Goal: Information Seeking & Learning: Learn about a topic

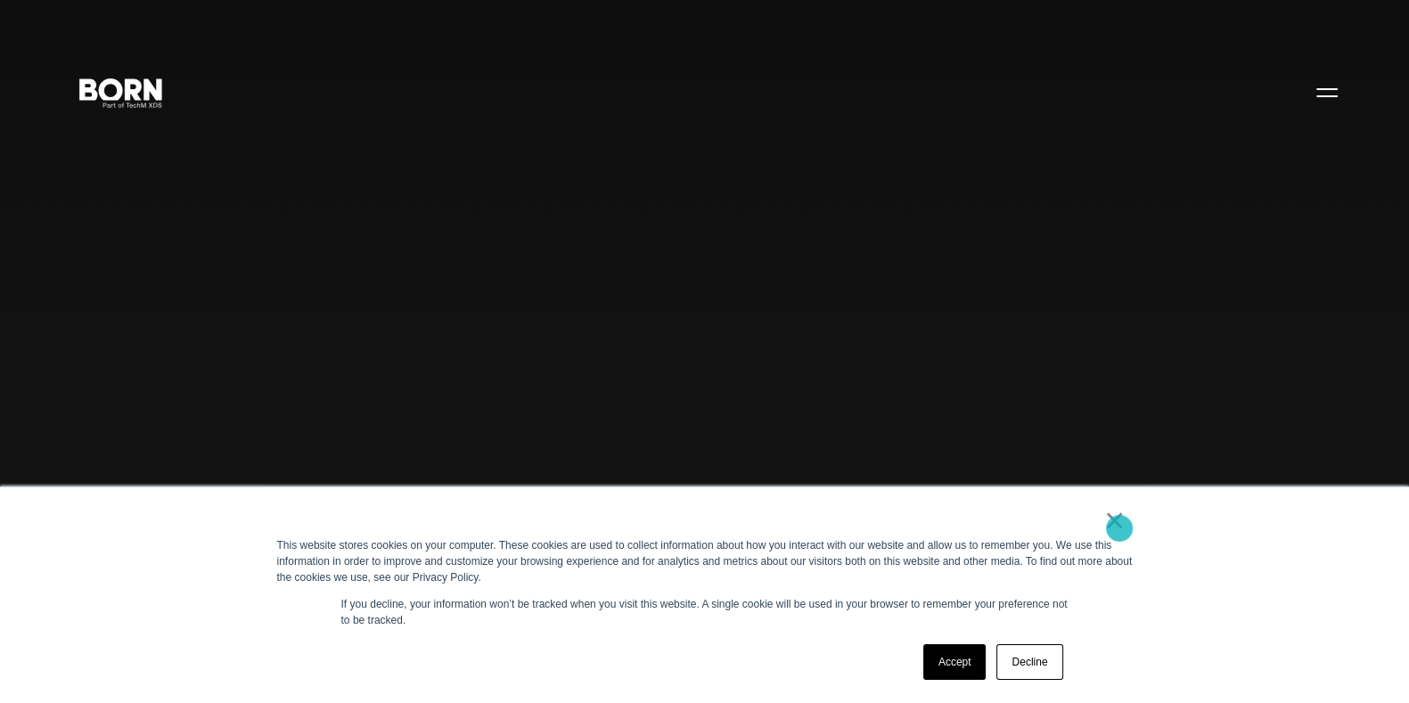
click at [1120, 529] on link "×" at bounding box center [1115, 521] width 21 height 16
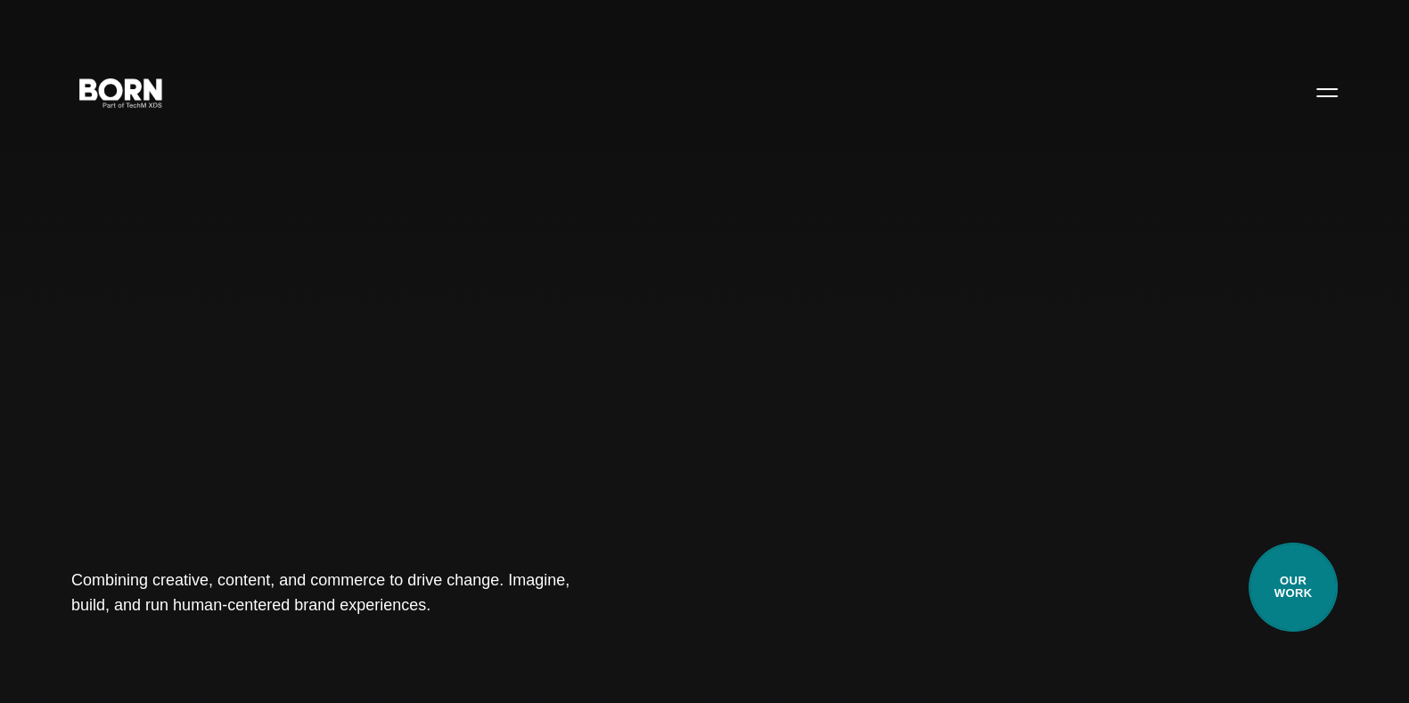
click at [1317, 615] on link "Our Work" at bounding box center [1293, 587] width 89 height 89
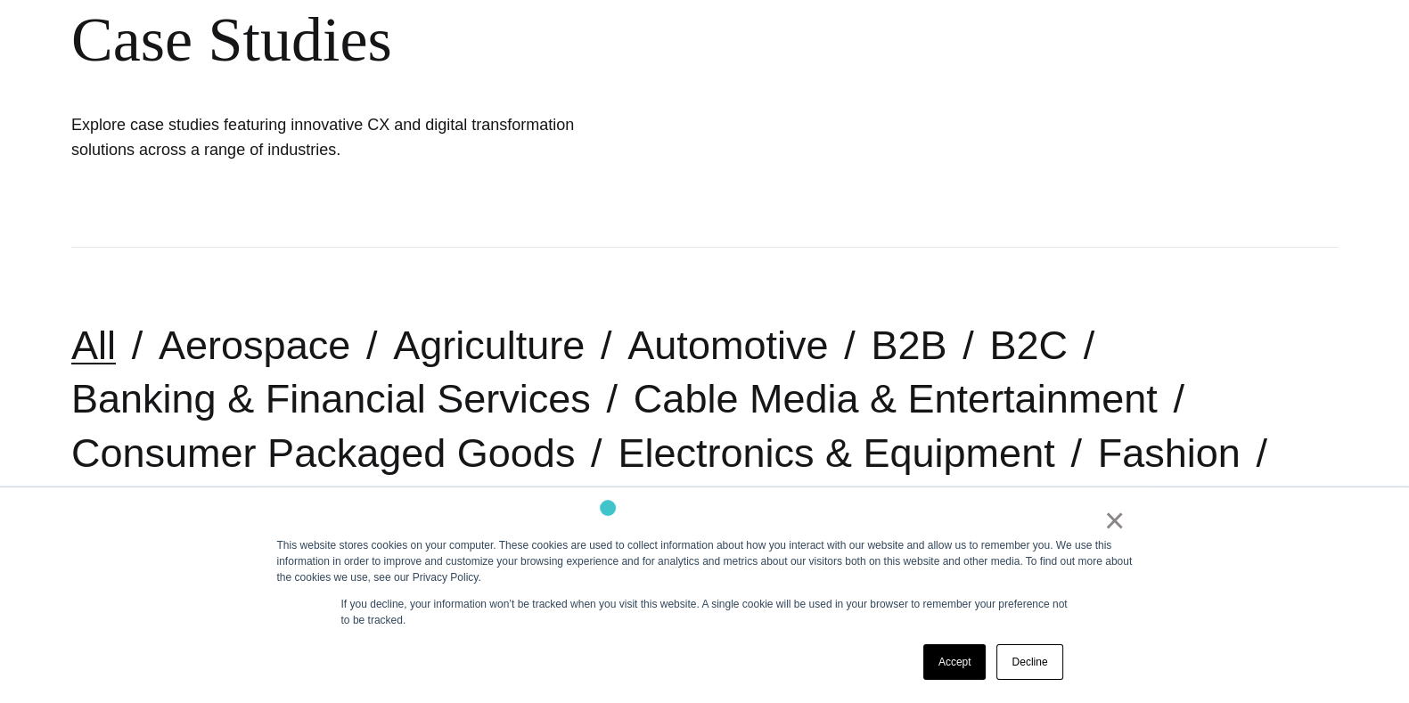
scroll to position [229, 0]
click at [1119, 529] on link "×" at bounding box center [1115, 521] width 21 height 16
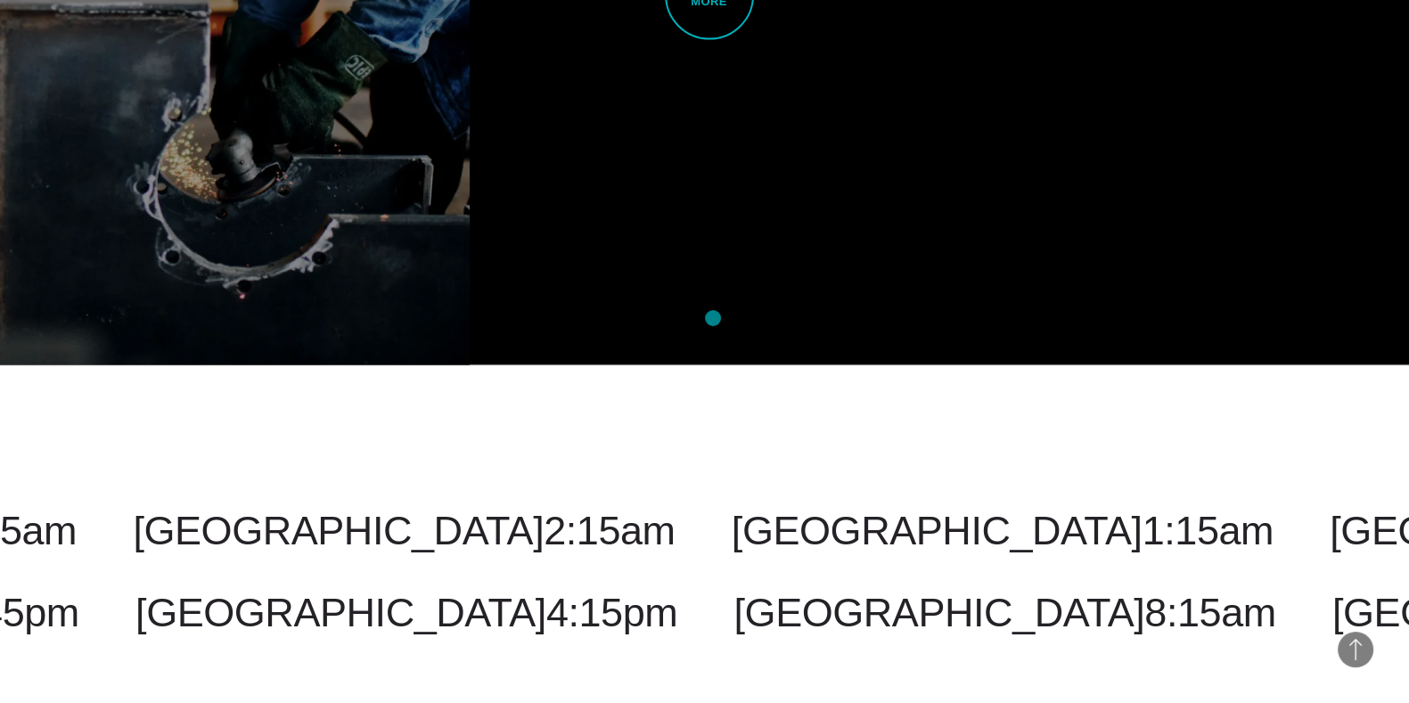
scroll to position [4800, 0]
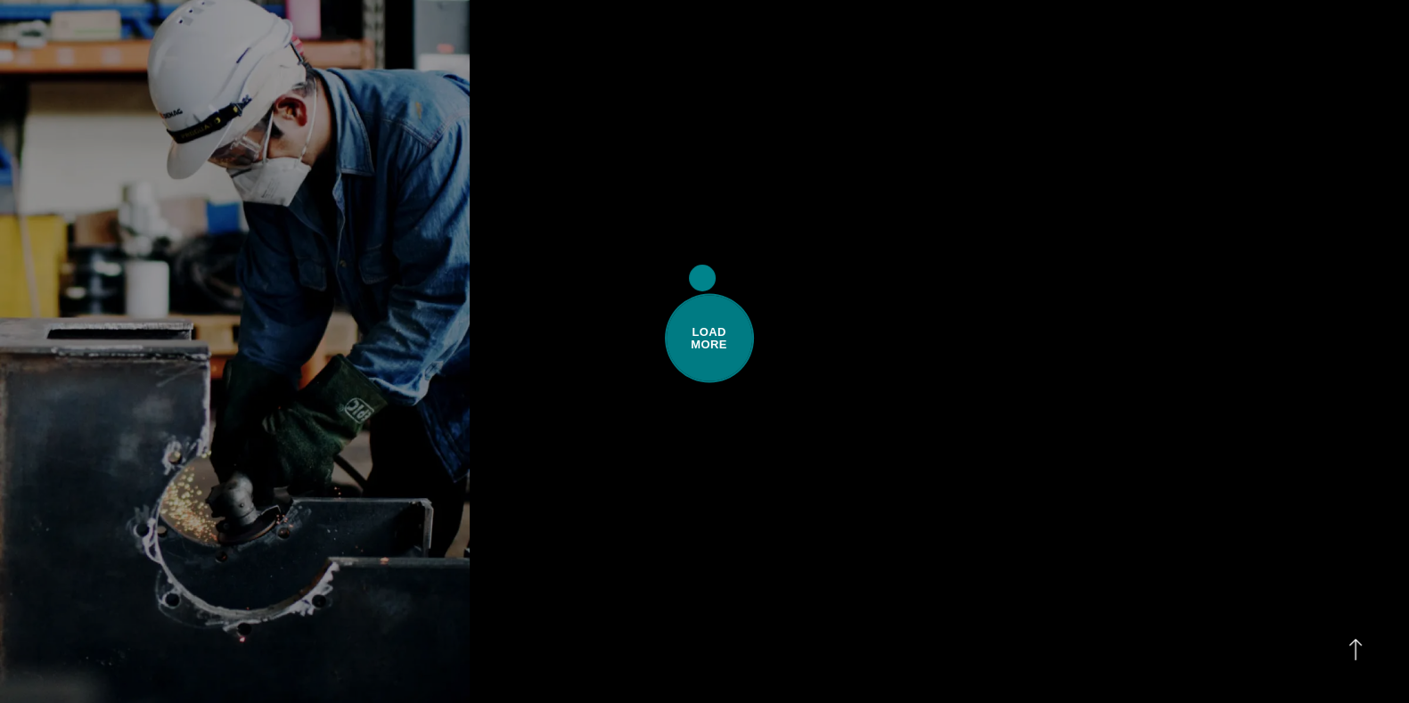
click at [702, 294] on span "Load More" at bounding box center [709, 338] width 89 height 89
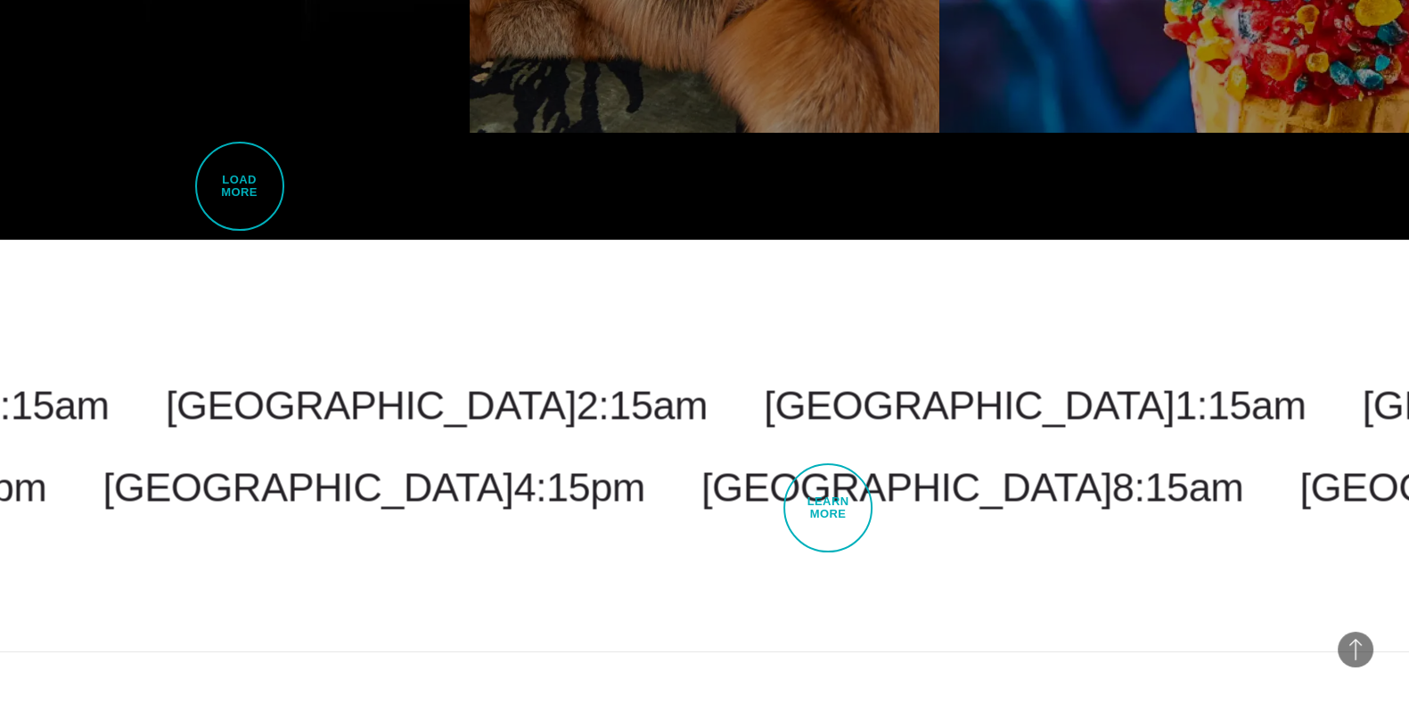
scroll to position [9074, 0]
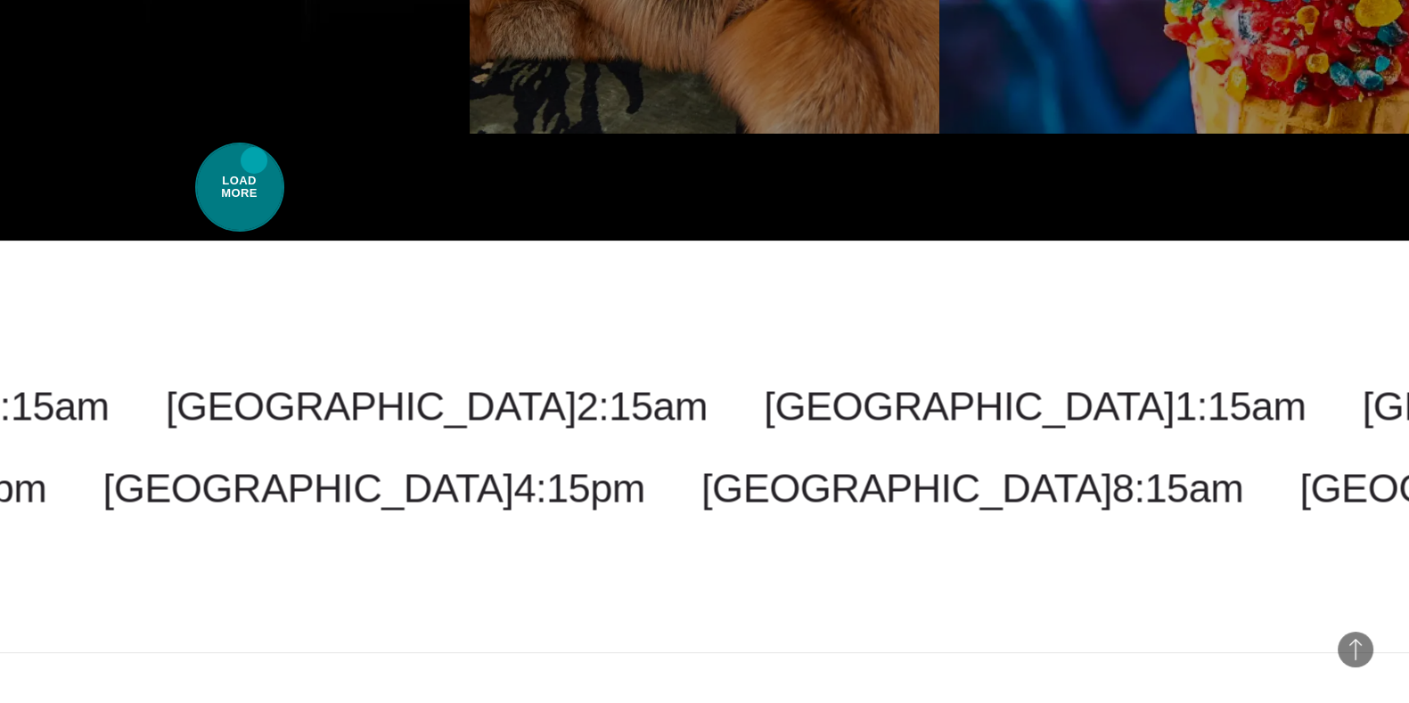
click at [254, 160] on span "Load More" at bounding box center [239, 187] width 89 height 89
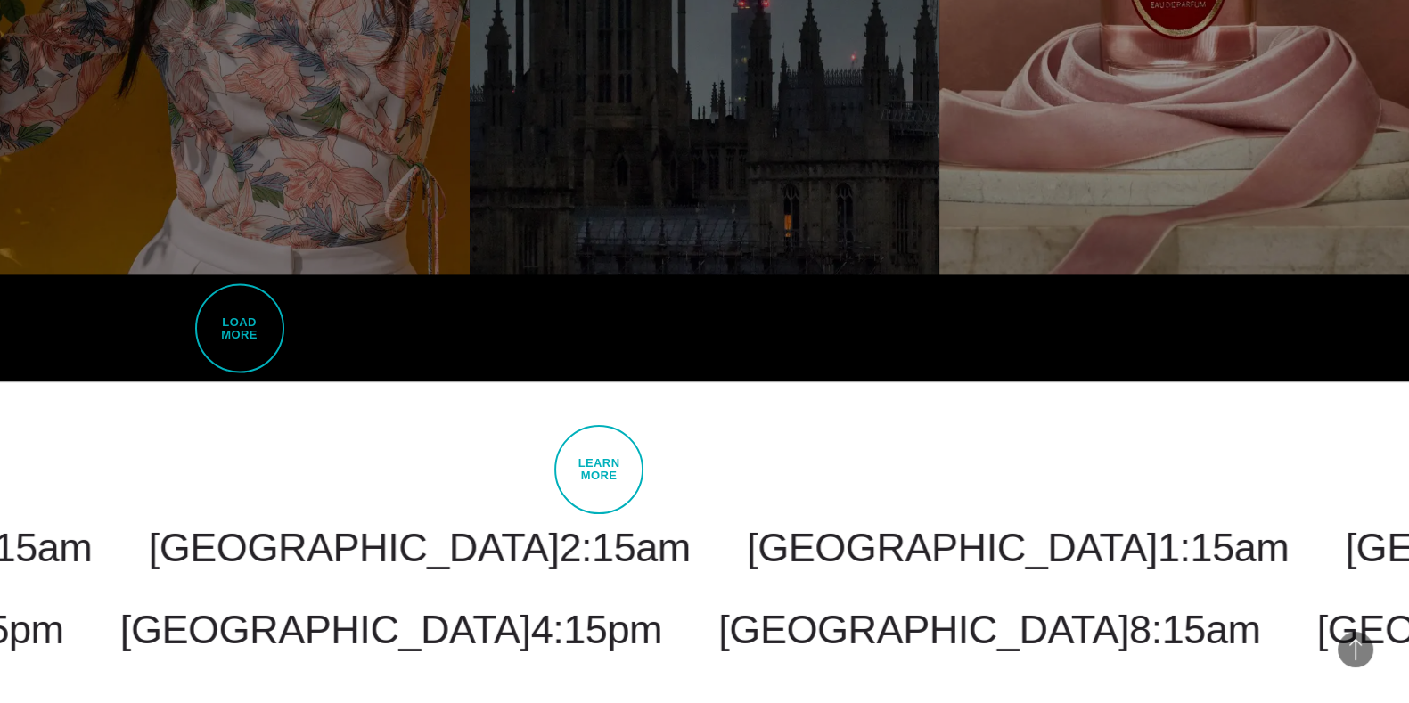
scroll to position [12632, 0]
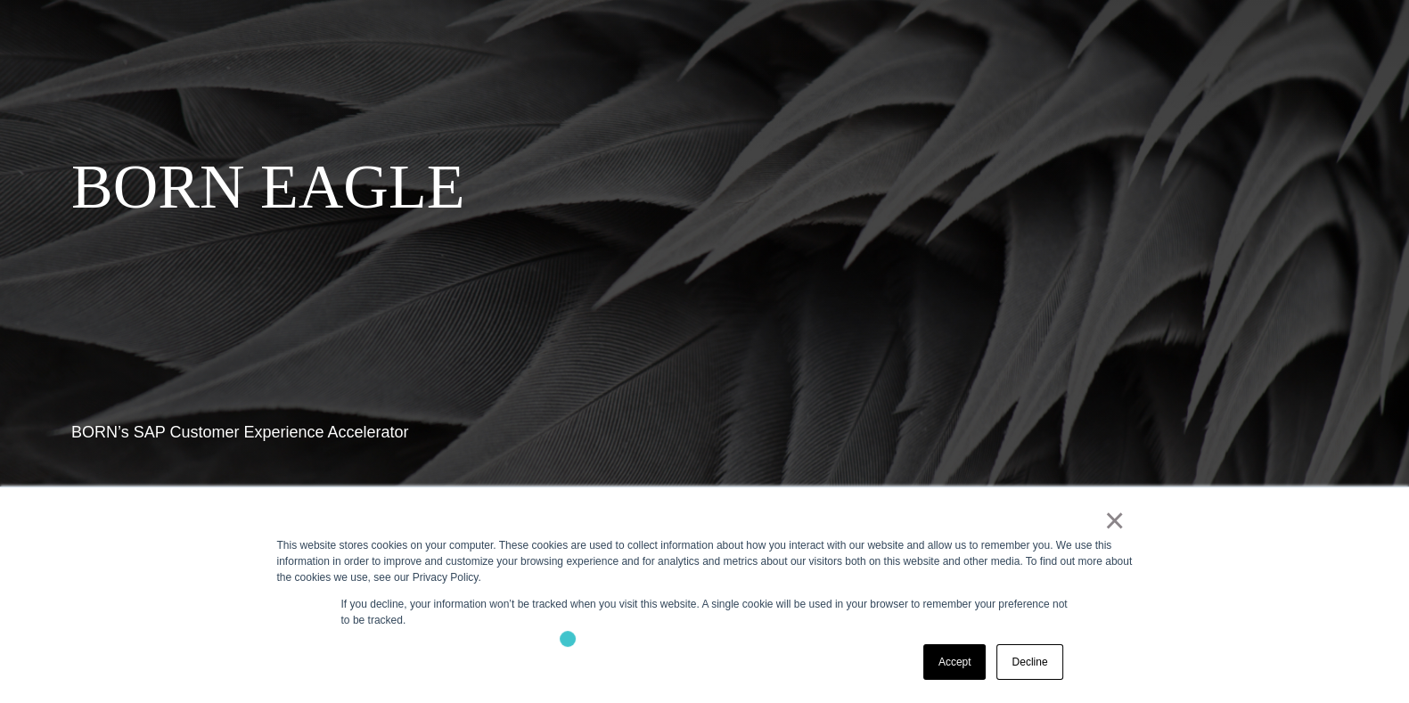
scroll to position [173, 0]
click at [1111, 519] on link "×" at bounding box center [1115, 521] width 21 height 16
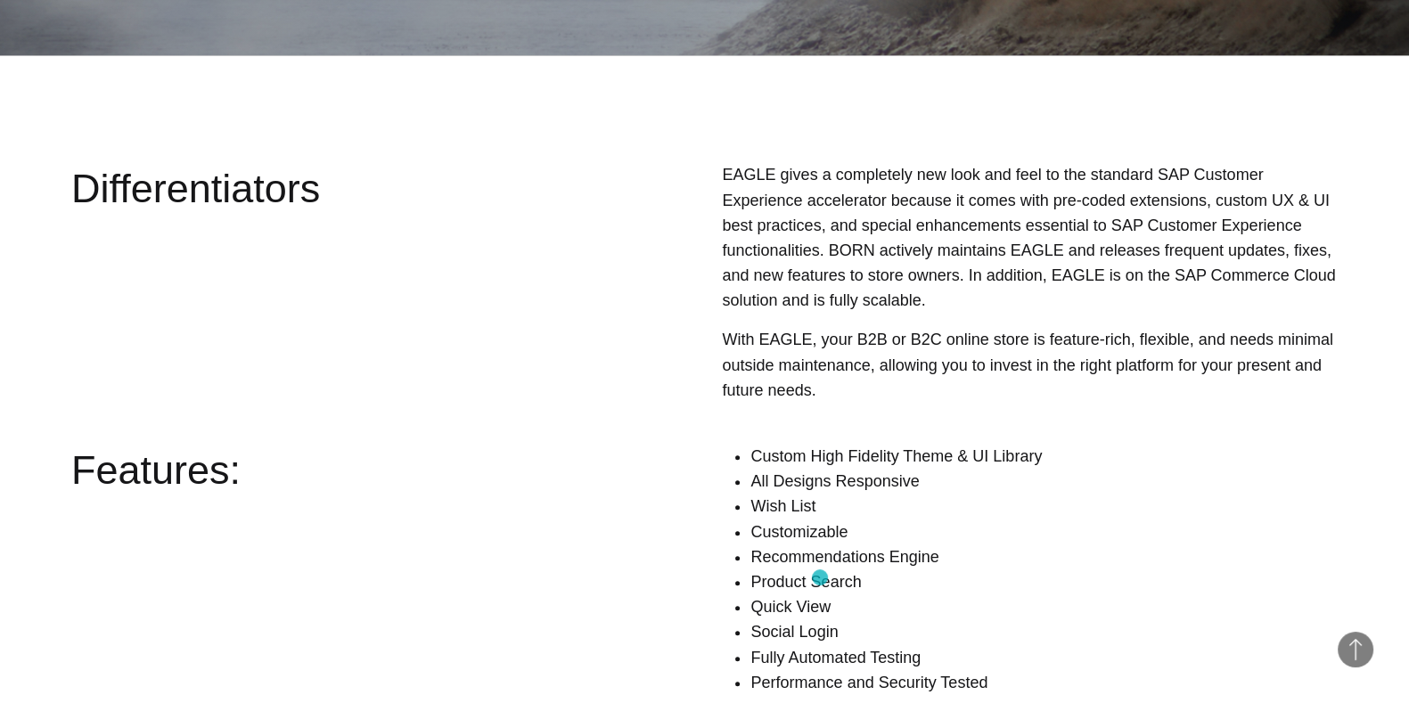
scroll to position [1925, 0]
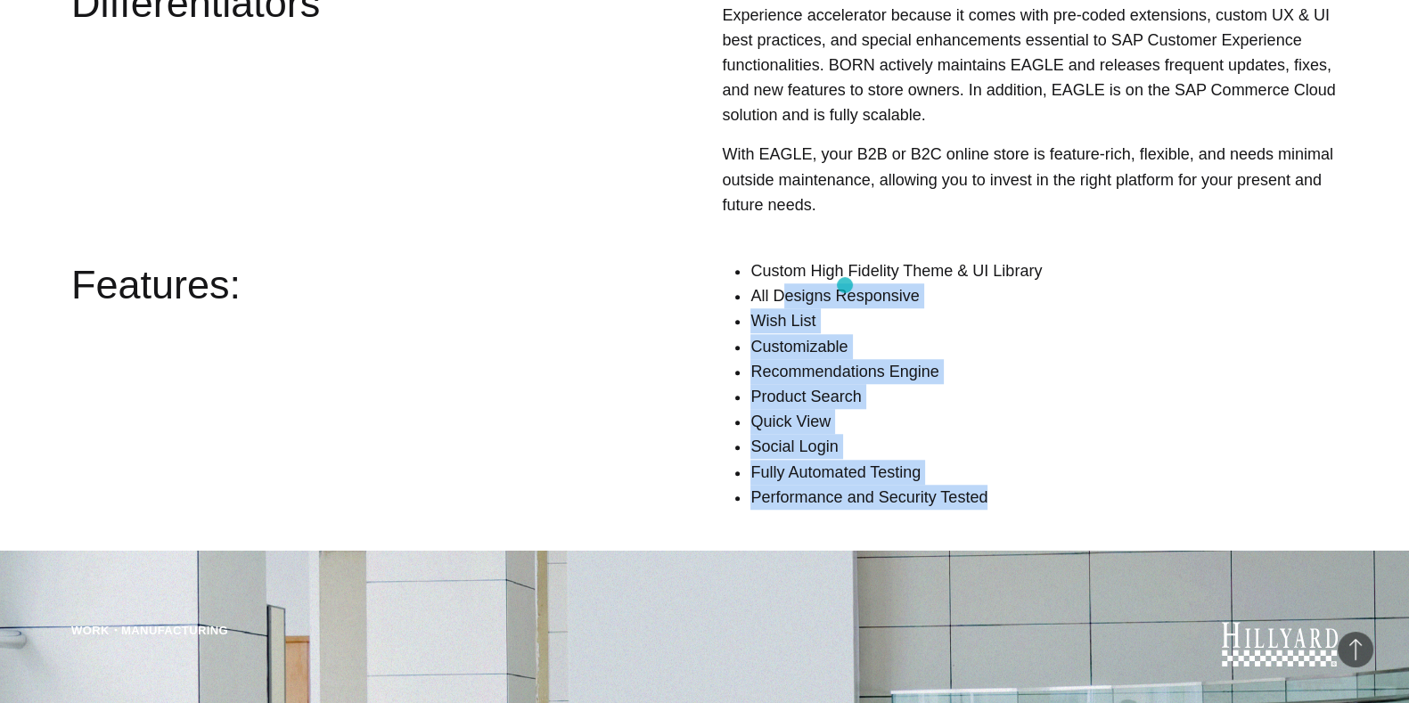
drag, startPoint x: 1015, startPoint y: 476, endPoint x: 779, endPoint y: 260, distance: 319.9
click at [779, 260] on ul "Custom High Fidelity Theme & UI Library All Designs Responsive Wish List Custom…" at bounding box center [1044, 384] width 587 height 251
click at [1030, 485] on li "Performance and Security Tested" at bounding box center [1044, 497] width 587 height 25
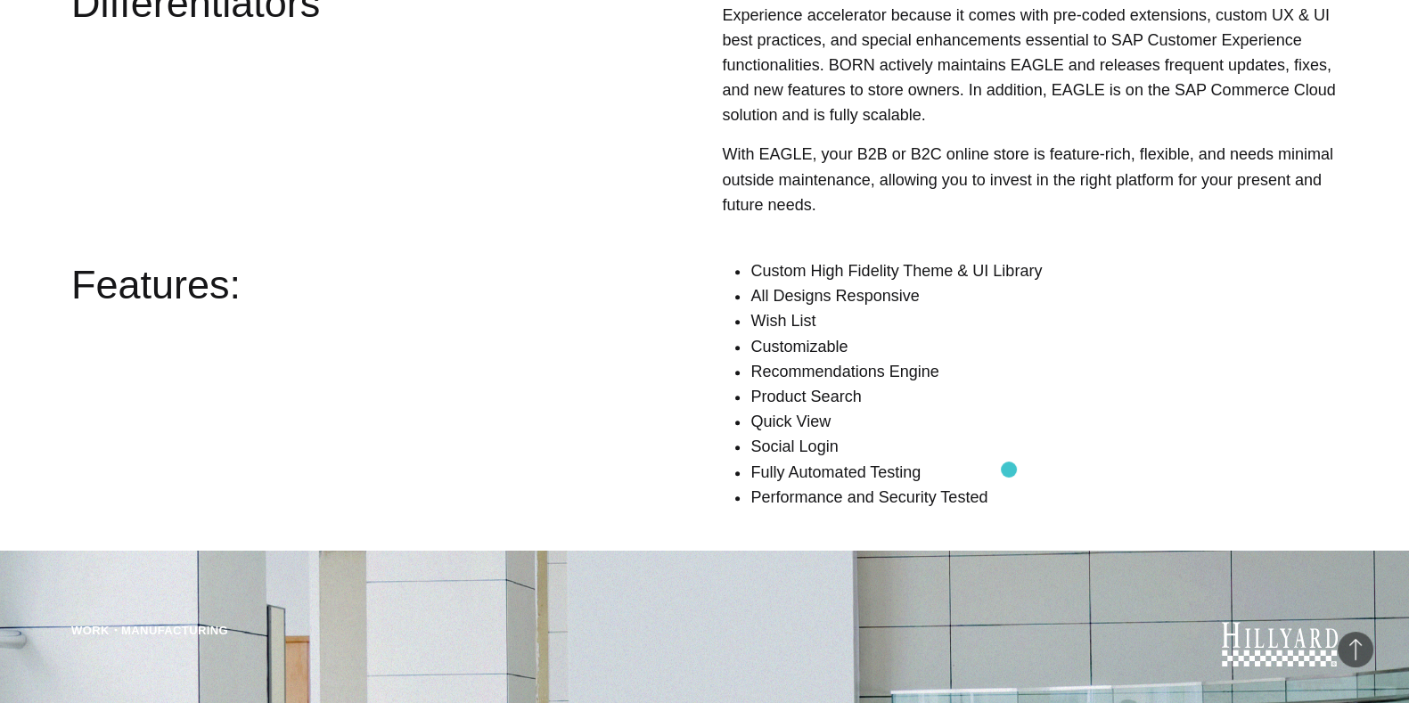
click at [1009, 485] on li "Performance and Security Tested" at bounding box center [1044, 497] width 587 height 25
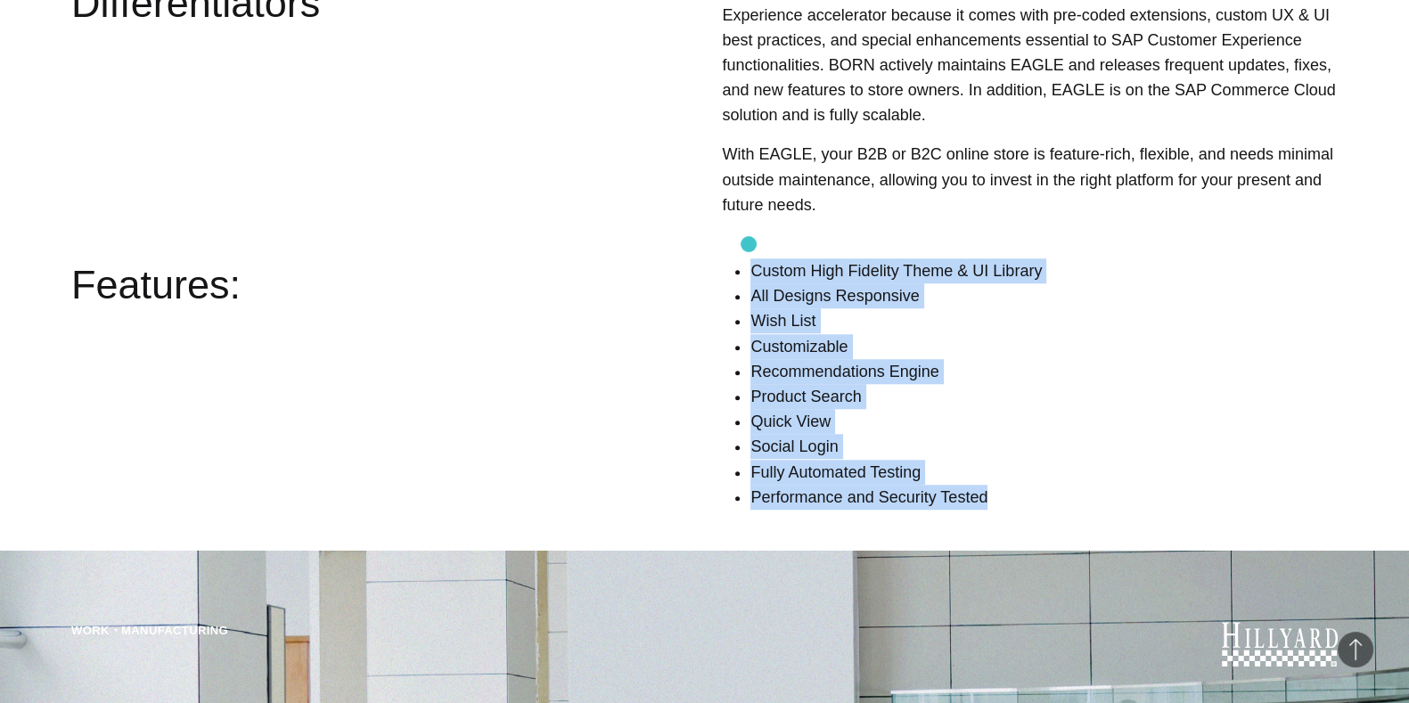
drag, startPoint x: 1009, startPoint y: 473, endPoint x: 749, endPoint y: 244, distance: 346.8
click at [749, 259] on div "Custom High Fidelity Theme & UI Library All Designs Responsive Wish List Custom…" at bounding box center [976, 392] width 724 height 266
click at [1064, 460] on li "Fully Automated Testing" at bounding box center [1044, 472] width 587 height 25
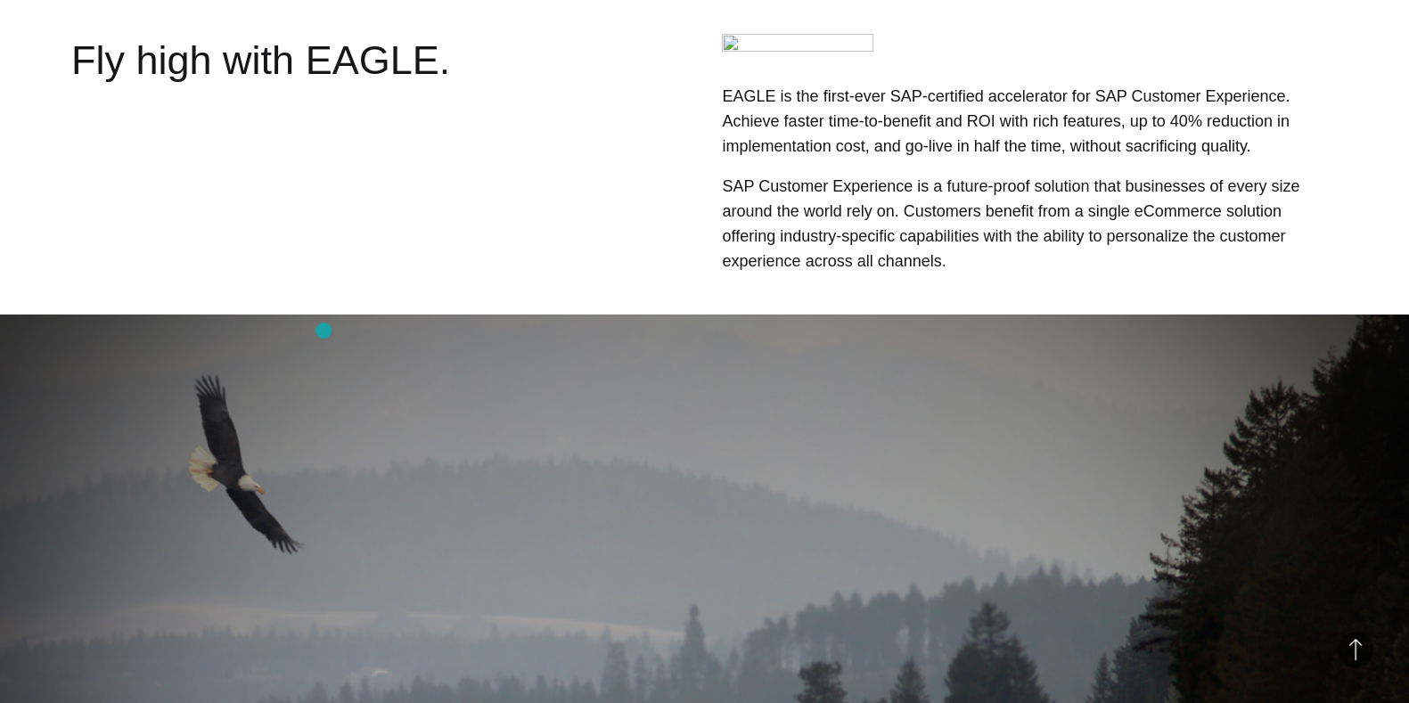
scroll to position [633, 0]
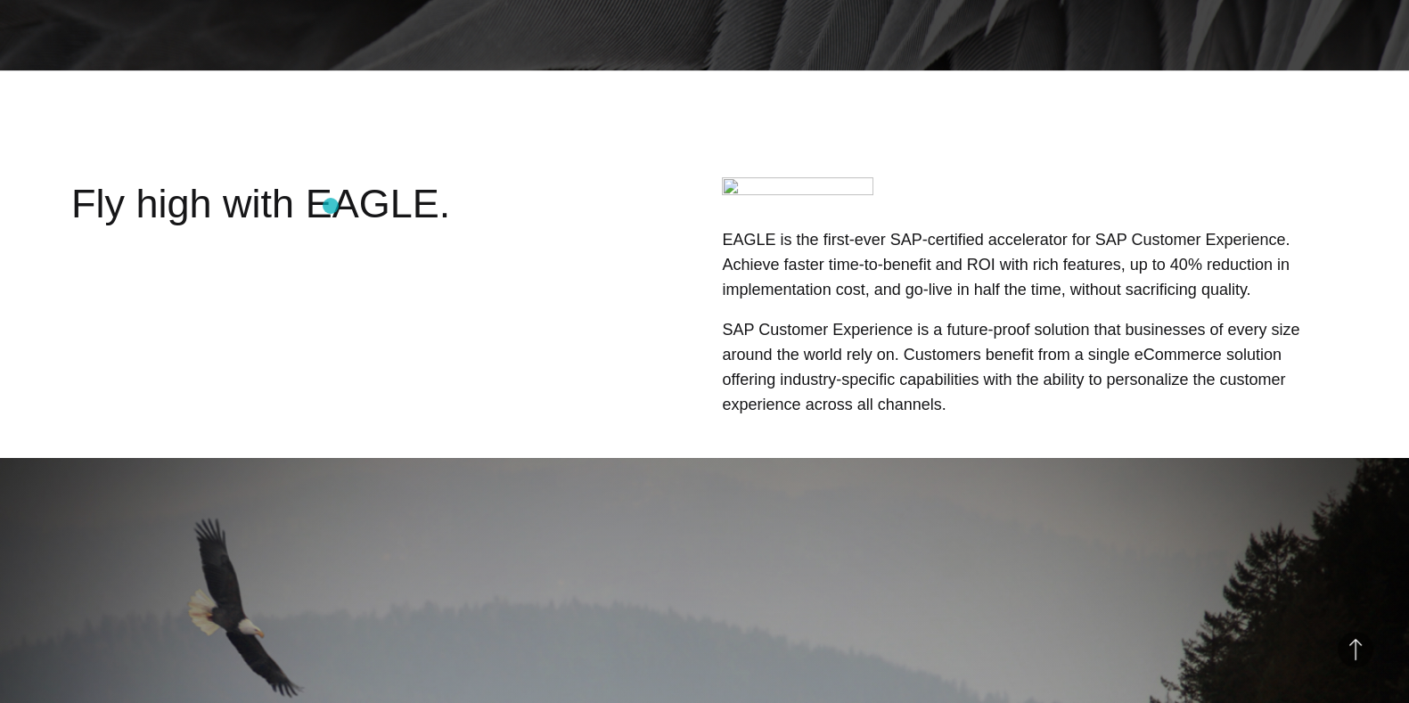
click at [331, 206] on div "Fly high with EAGLE." at bounding box center [324, 299] width 507 height 245
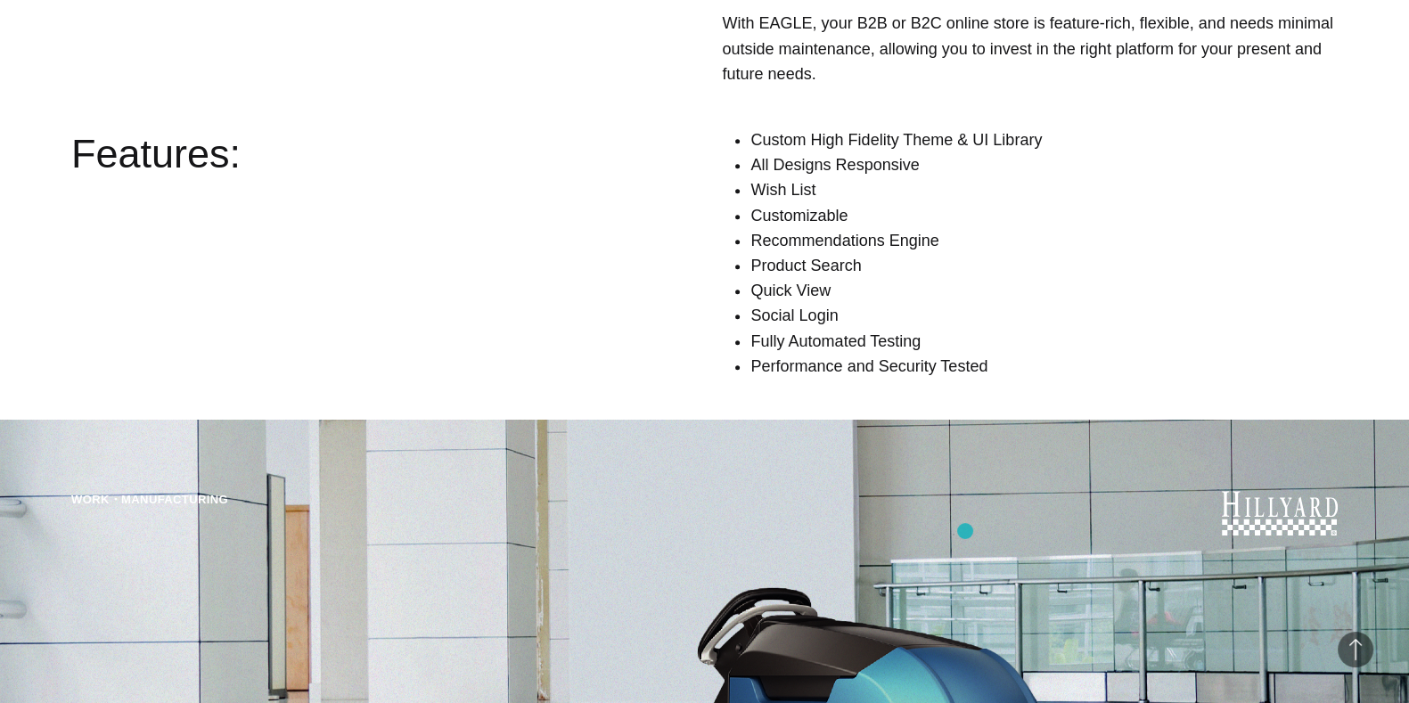
scroll to position [2055, 0]
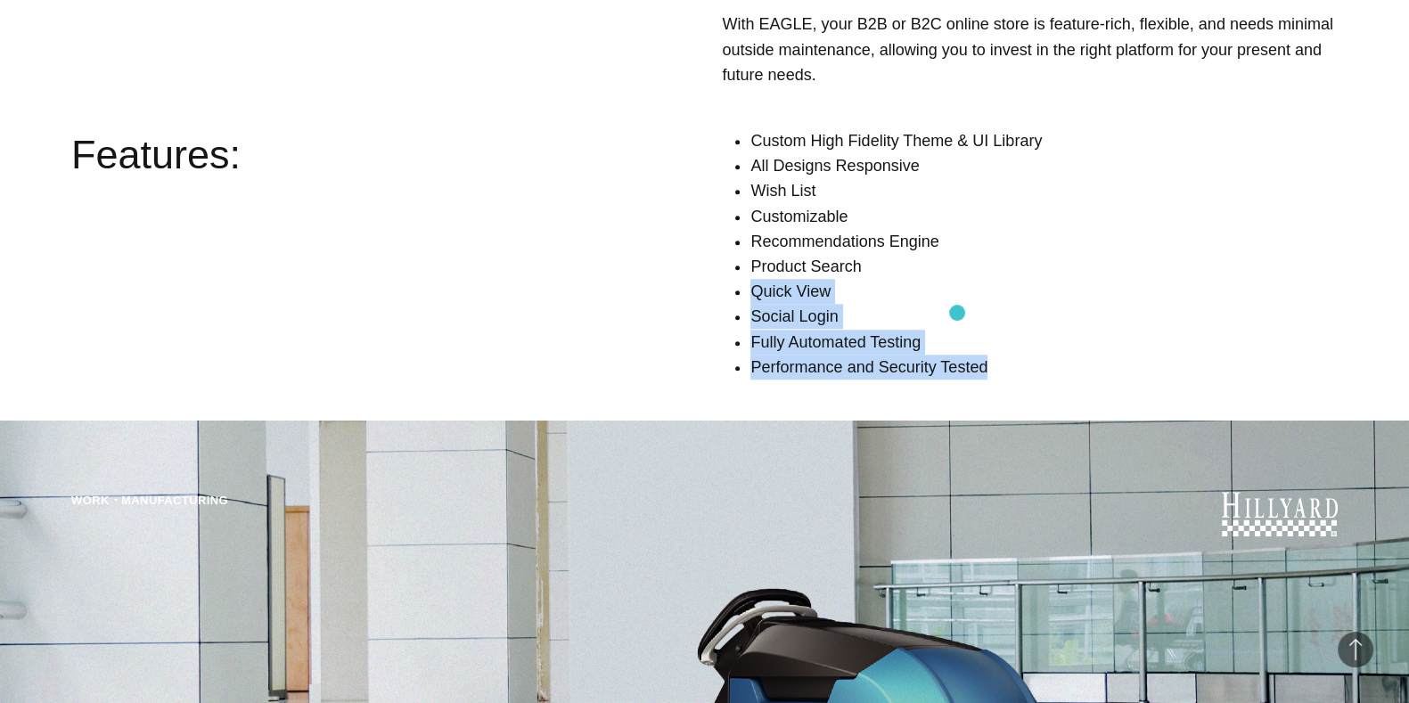
drag, startPoint x: 981, startPoint y: 366, endPoint x: 945, endPoint y: 243, distance: 128.1
click at [945, 243] on div "Custom High Fidelity Theme & UI Library All Designs Responsive Wish List Custom…" at bounding box center [976, 261] width 724 height 266
click at [1014, 330] on li "Fully Automated Testing" at bounding box center [1044, 342] width 587 height 25
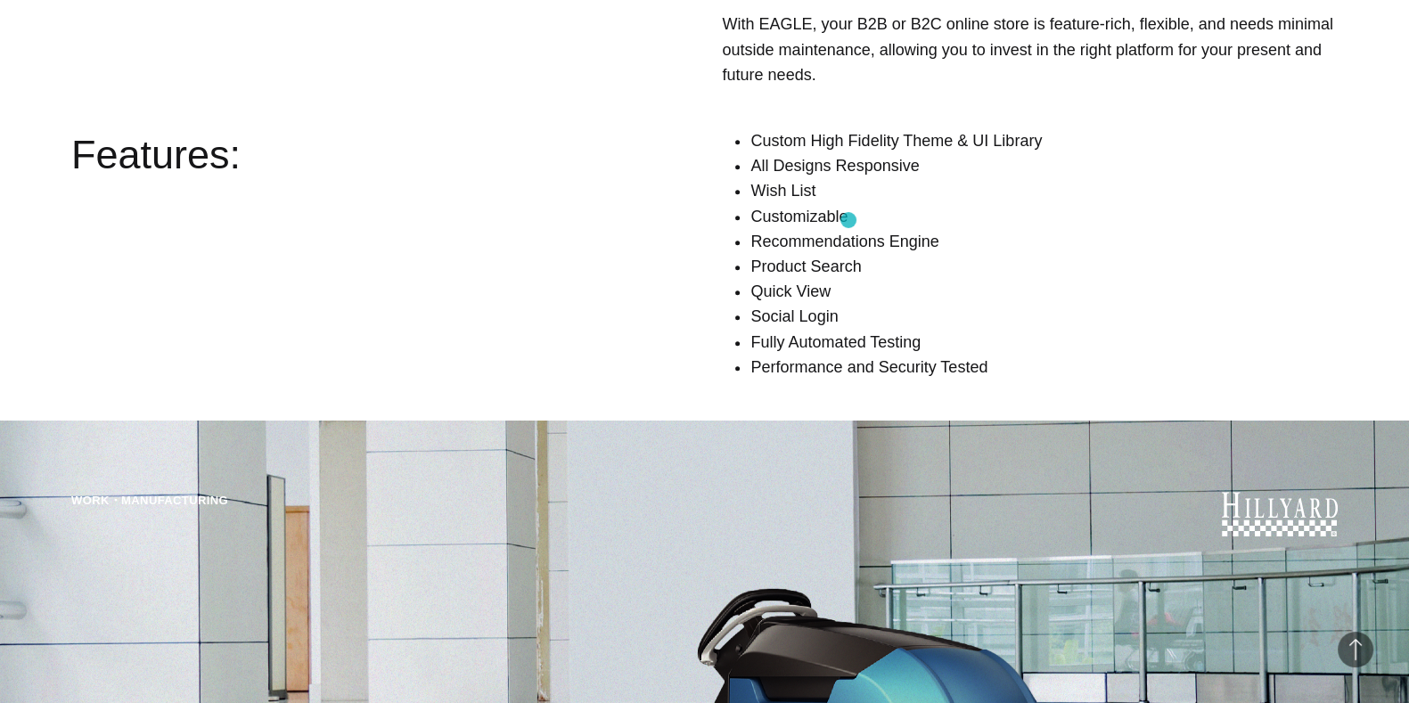
click at [849, 229] on li "Recommendations Engine" at bounding box center [1044, 241] width 587 height 25
drag, startPoint x: 938, startPoint y: 221, endPoint x: 732, endPoint y: 218, distance: 206.0
click at [732, 218] on div "Custom High Fidelity Theme & UI Library All Designs Responsive Wish List Custom…" at bounding box center [976, 261] width 724 height 266
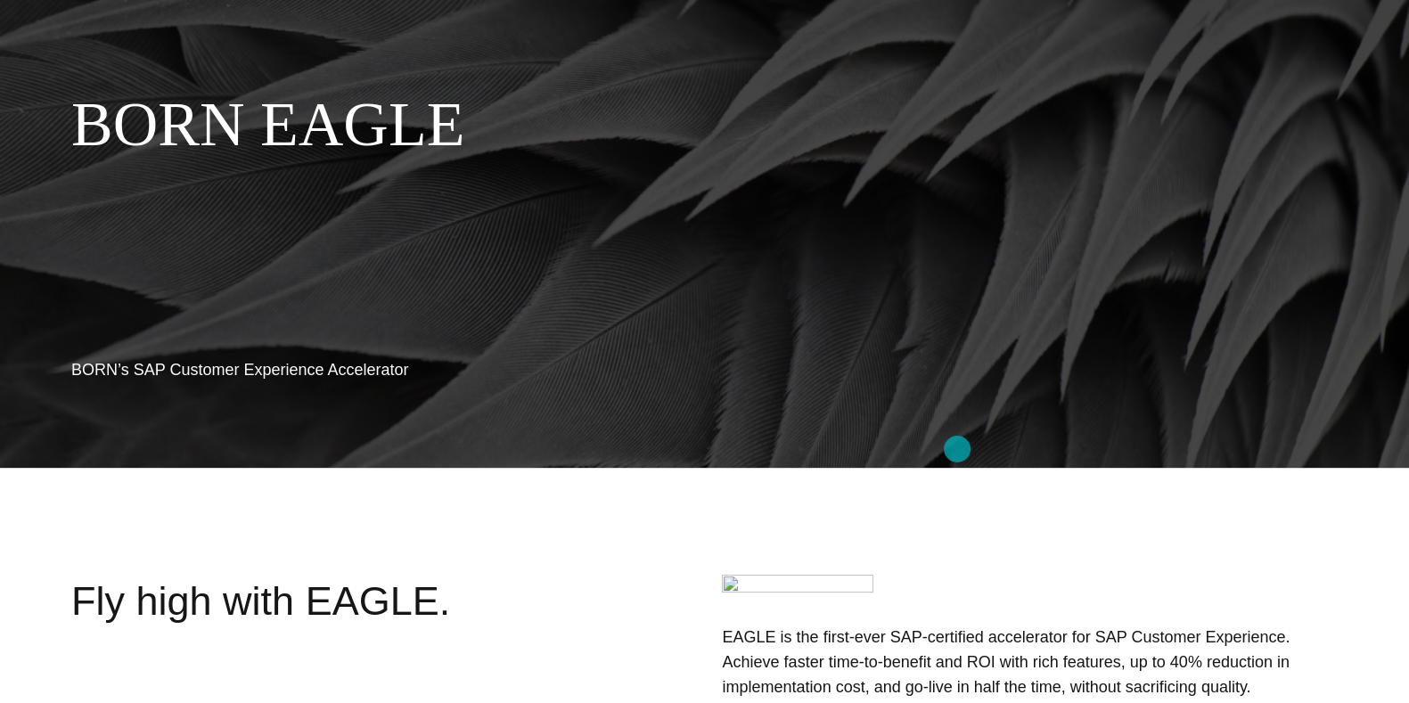
scroll to position [0, 0]
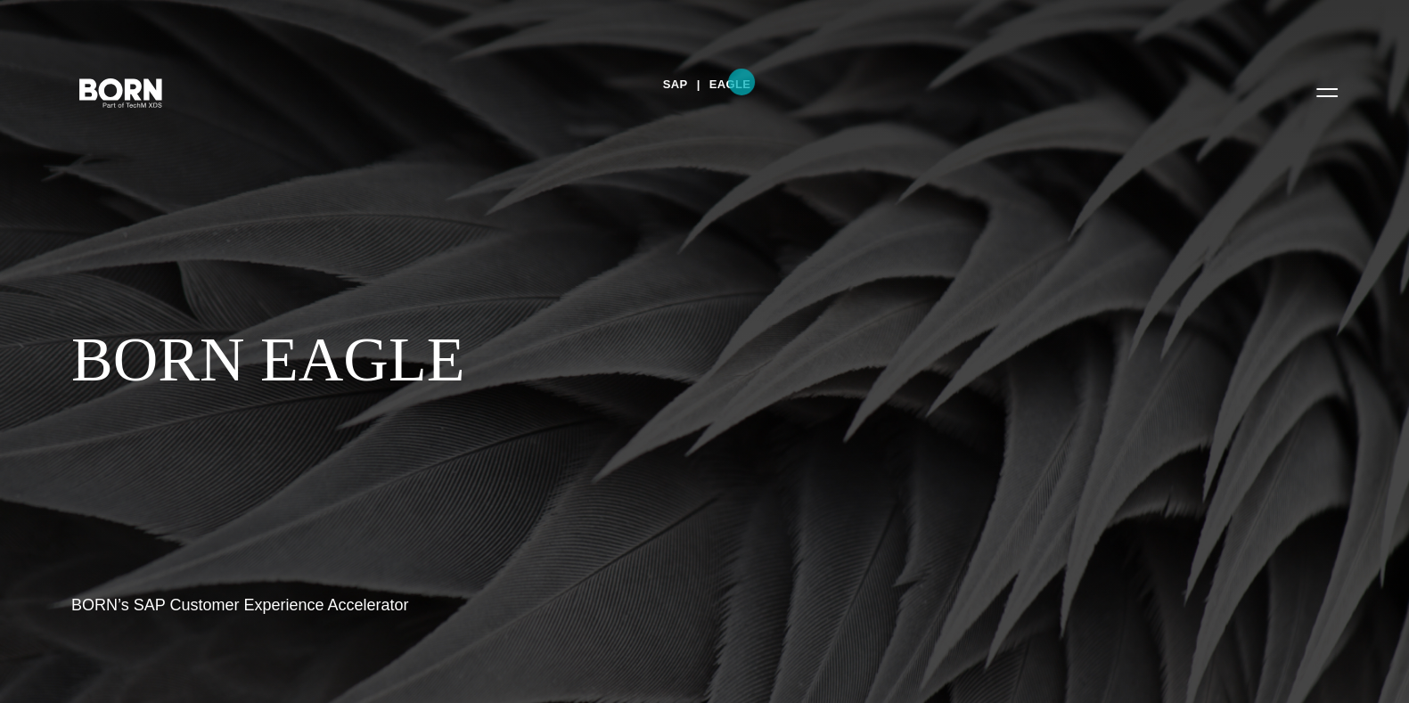
click at [742, 82] on link "EAGLE" at bounding box center [731, 84] width 42 height 27
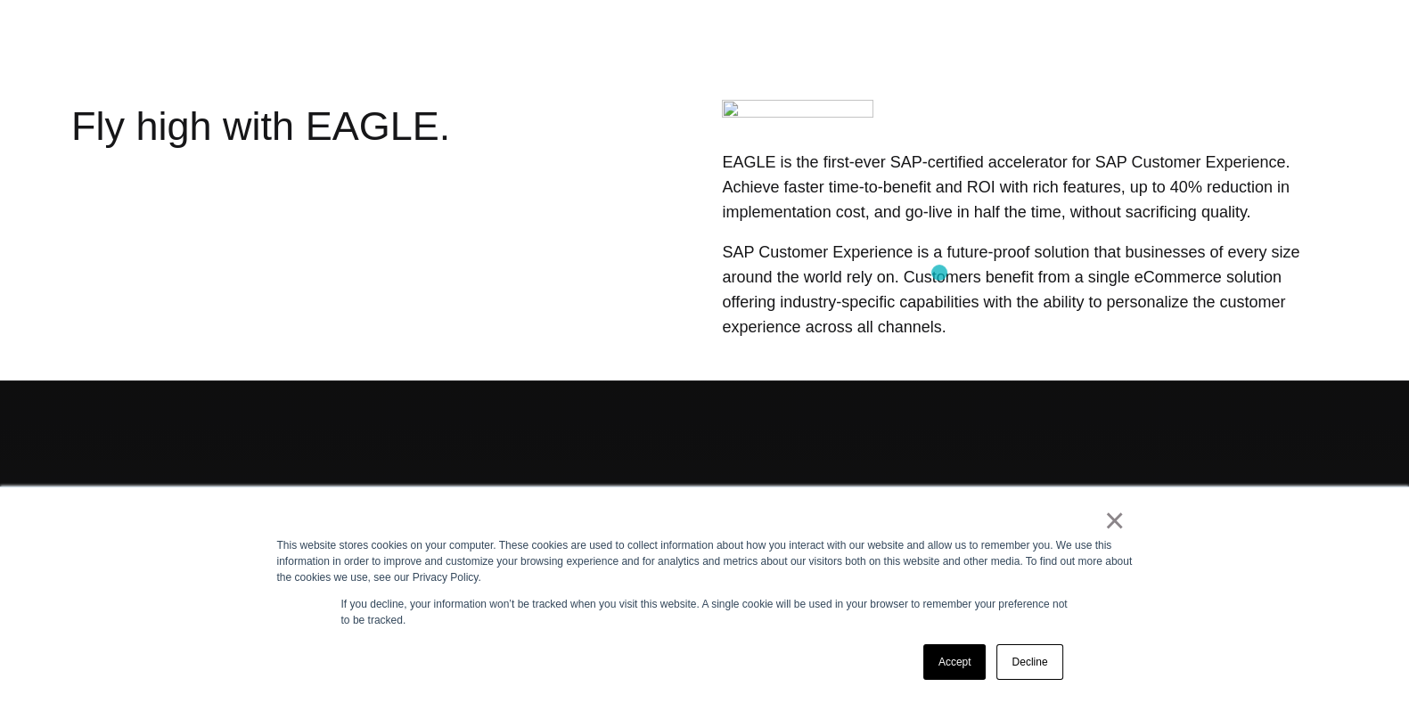
scroll to position [712, 0]
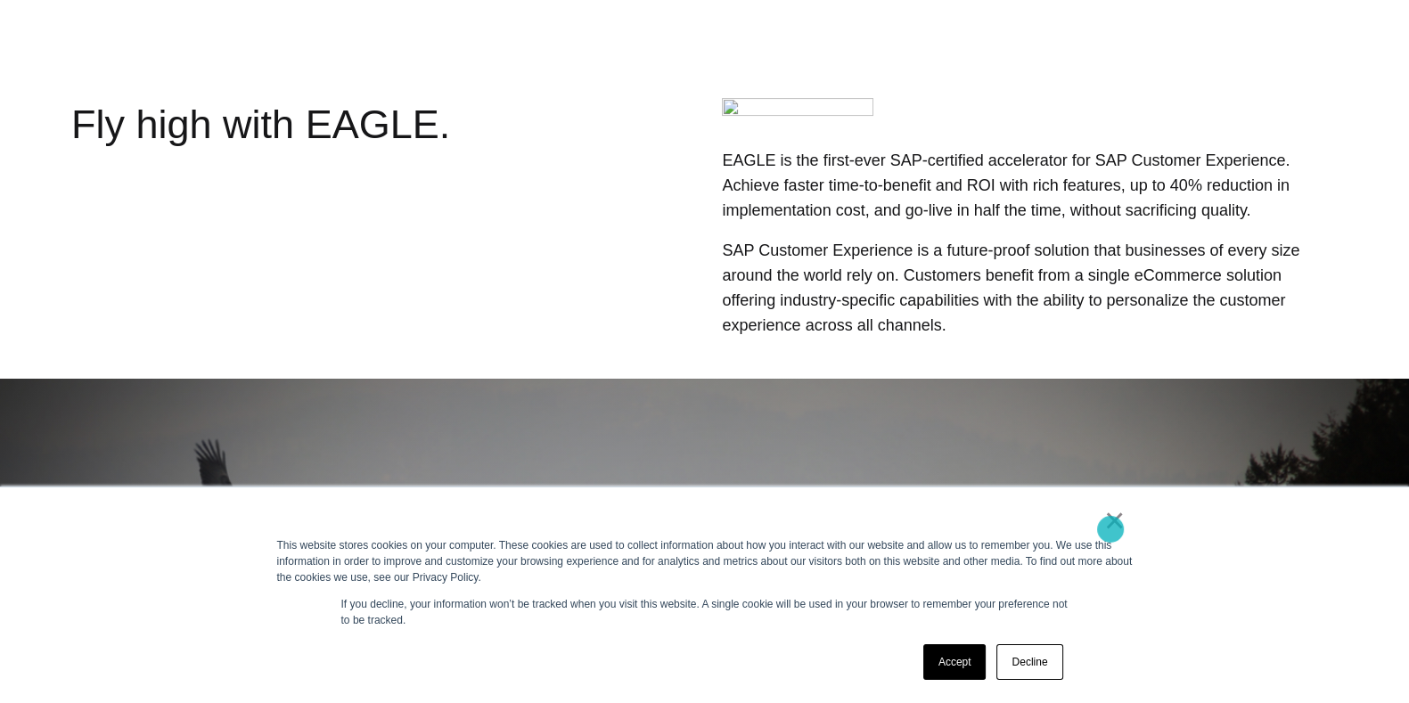
click at [1111, 529] on link "×" at bounding box center [1115, 521] width 21 height 16
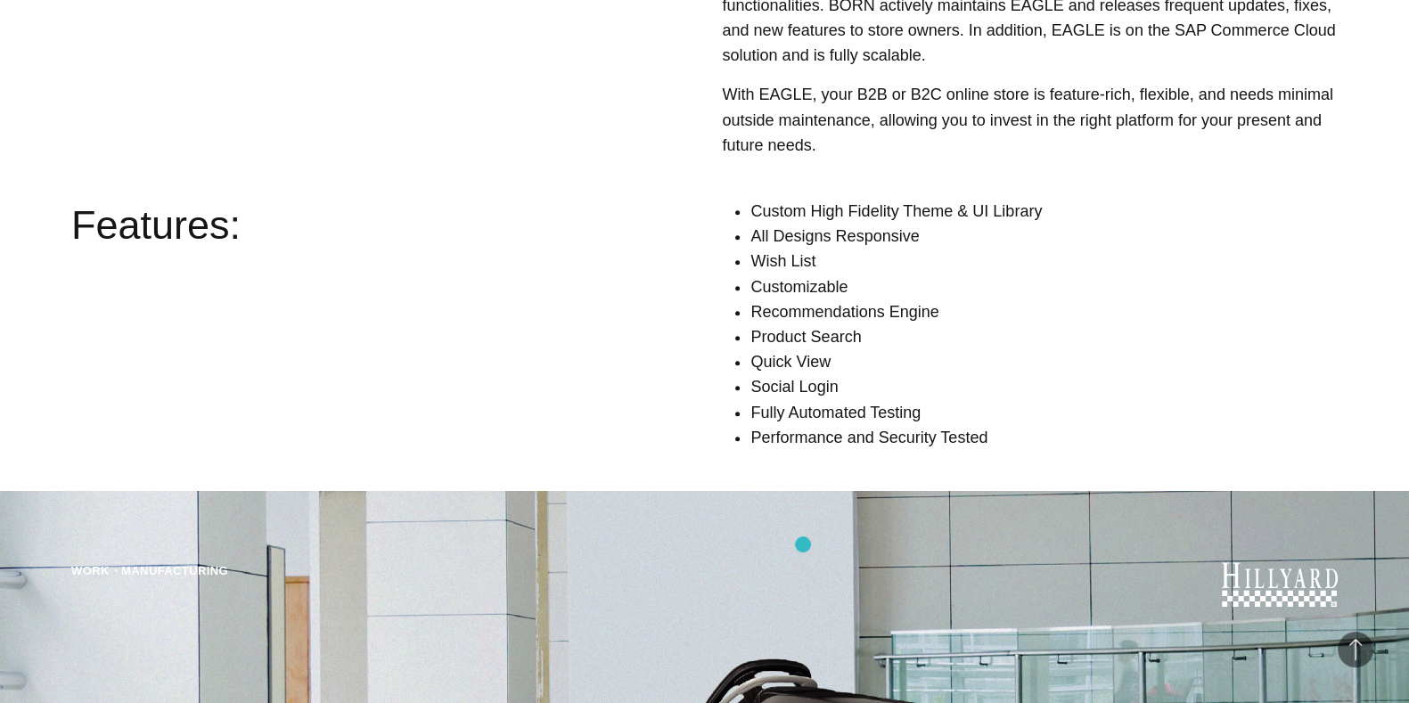
scroll to position [1987, 0]
